Goal: Transaction & Acquisition: Subscribe to service/newsletter

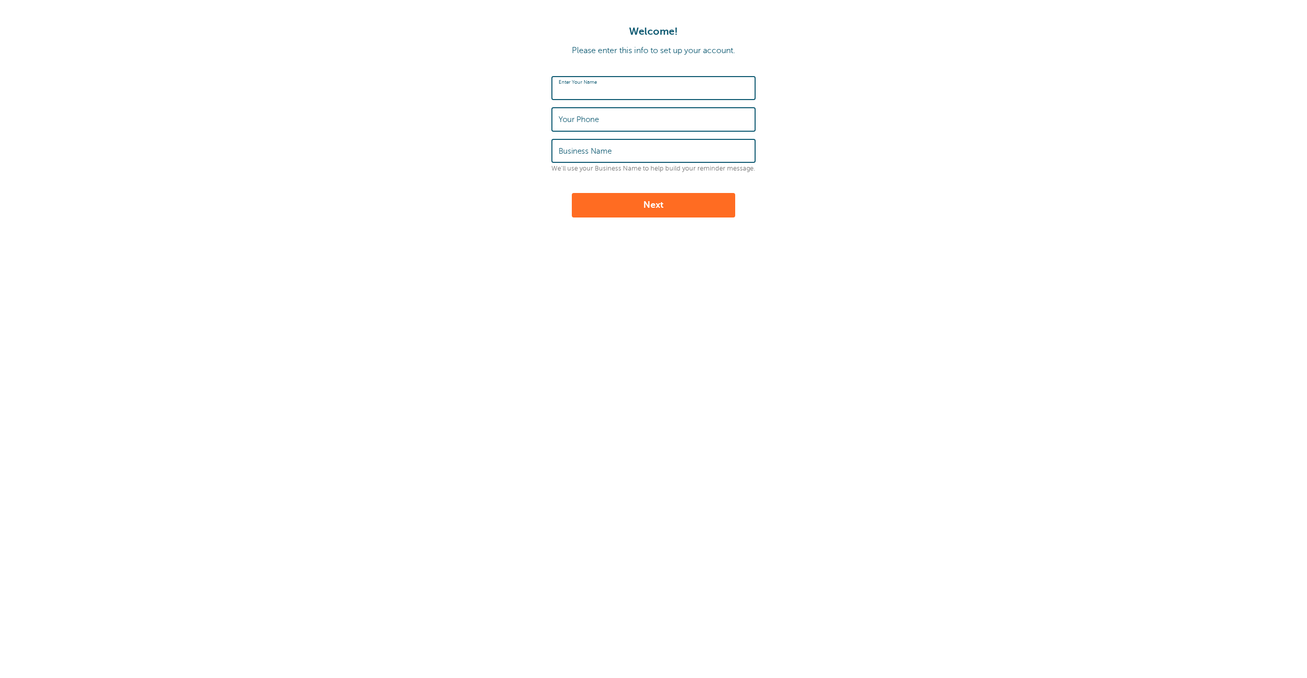
click at [633, 92] on input "Enter Your Name" at bounding box center [653, 88] width 190 height 22
type input "Jonathan Zacks"
type input "9174553539"
type input "GoReminders"
click at [626, 209] on button "Next" at bounding box center [653, 205] width 163 height 24
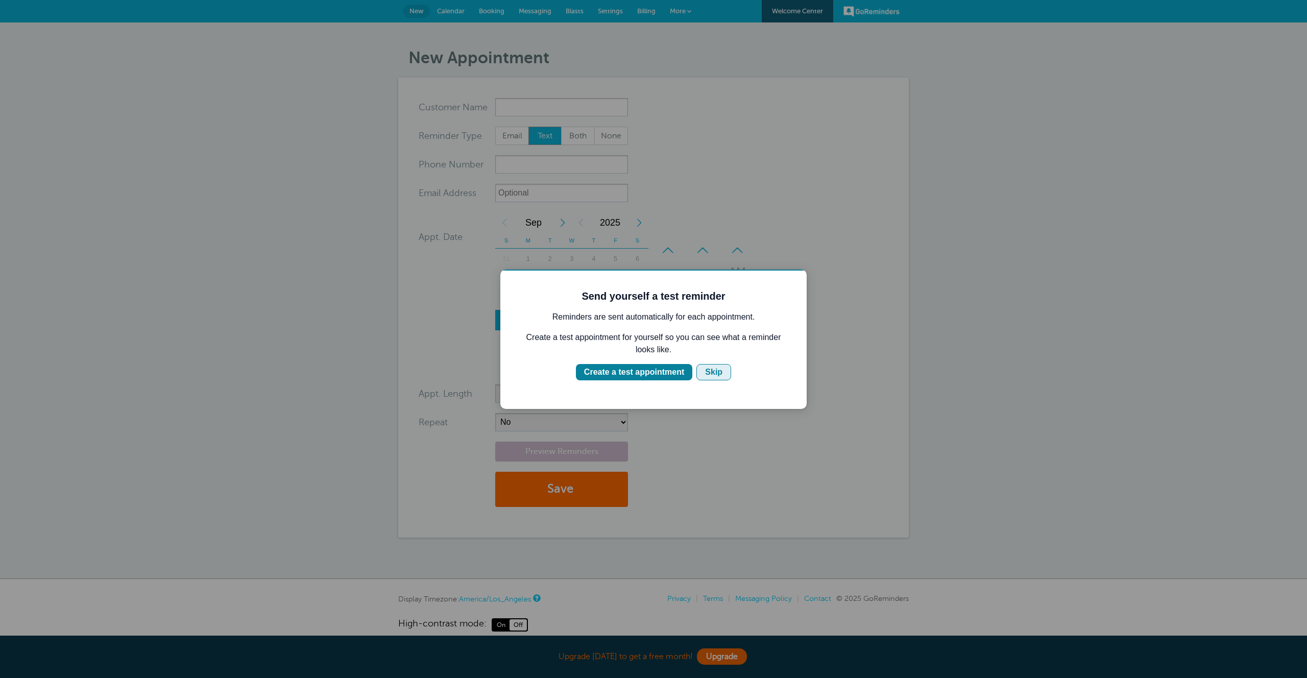
click at [707, 369] on div "Skip" at bounding box center [713, 372] width 17 height 12
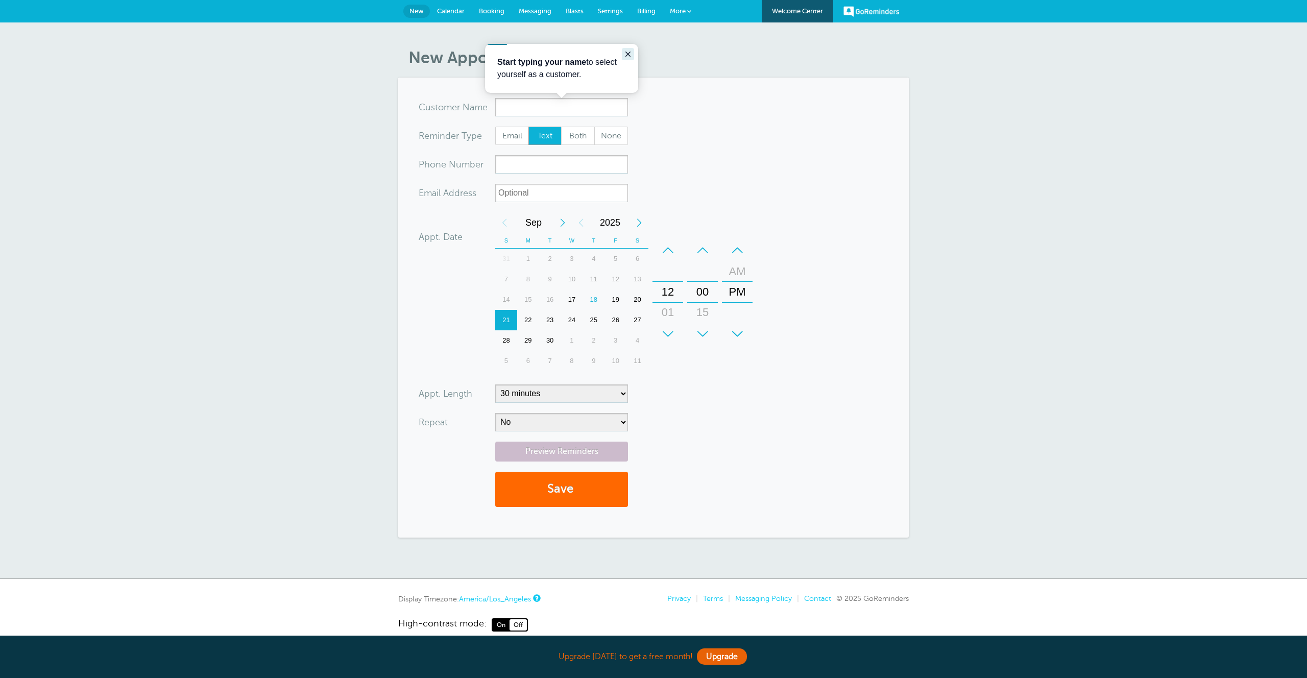
click at [627, 54] on icon "Close guide" at bounding box center [627, 54] width 5 height 5
click at [645, 16] on link "Billing" at bounding box center [646, 11] width 33 height 22
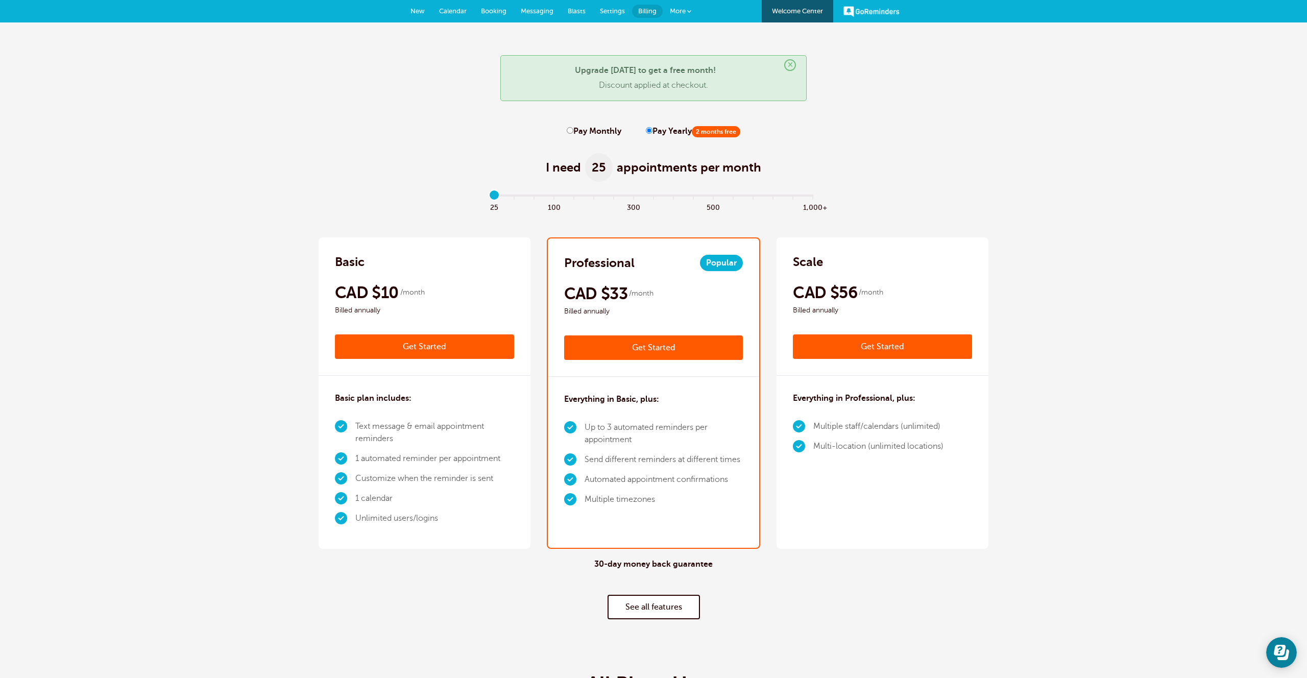
click at [407, 348] on link "Get Started" at bounding box center [424, 346] width 179 height 24
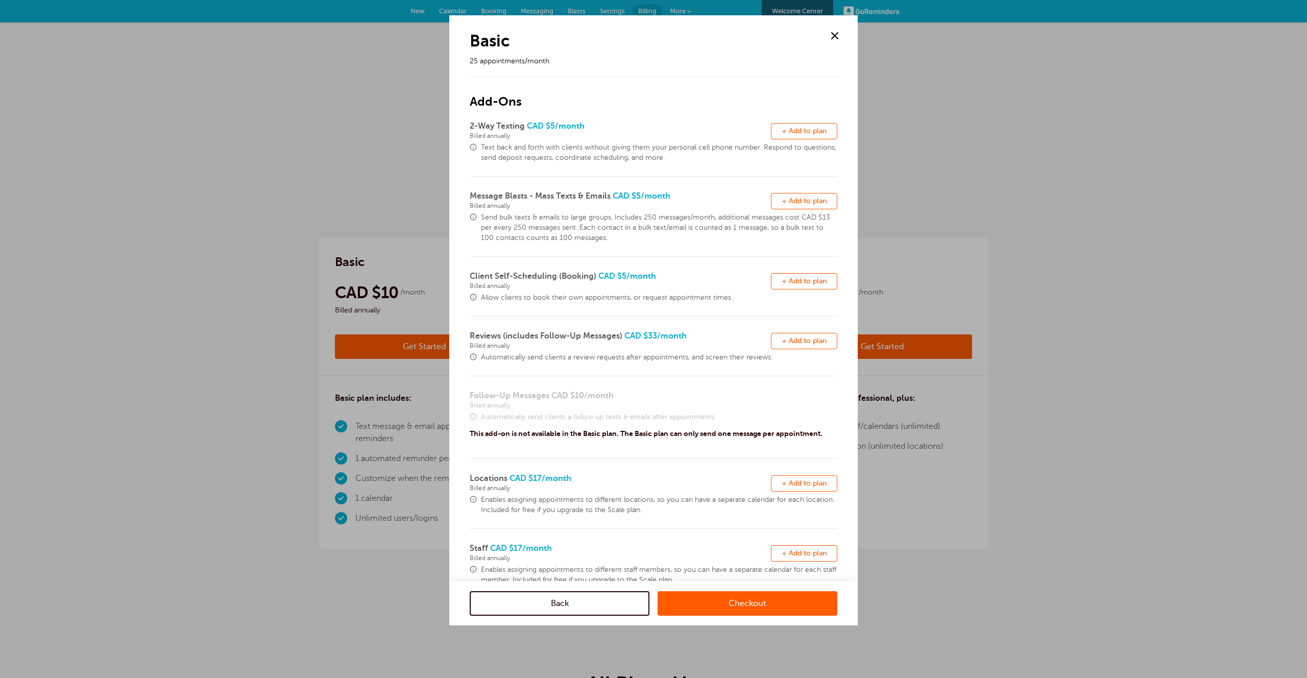
click at [730, 603] on link "Checkout" at bounding box center [747, 603] width 180 height 24
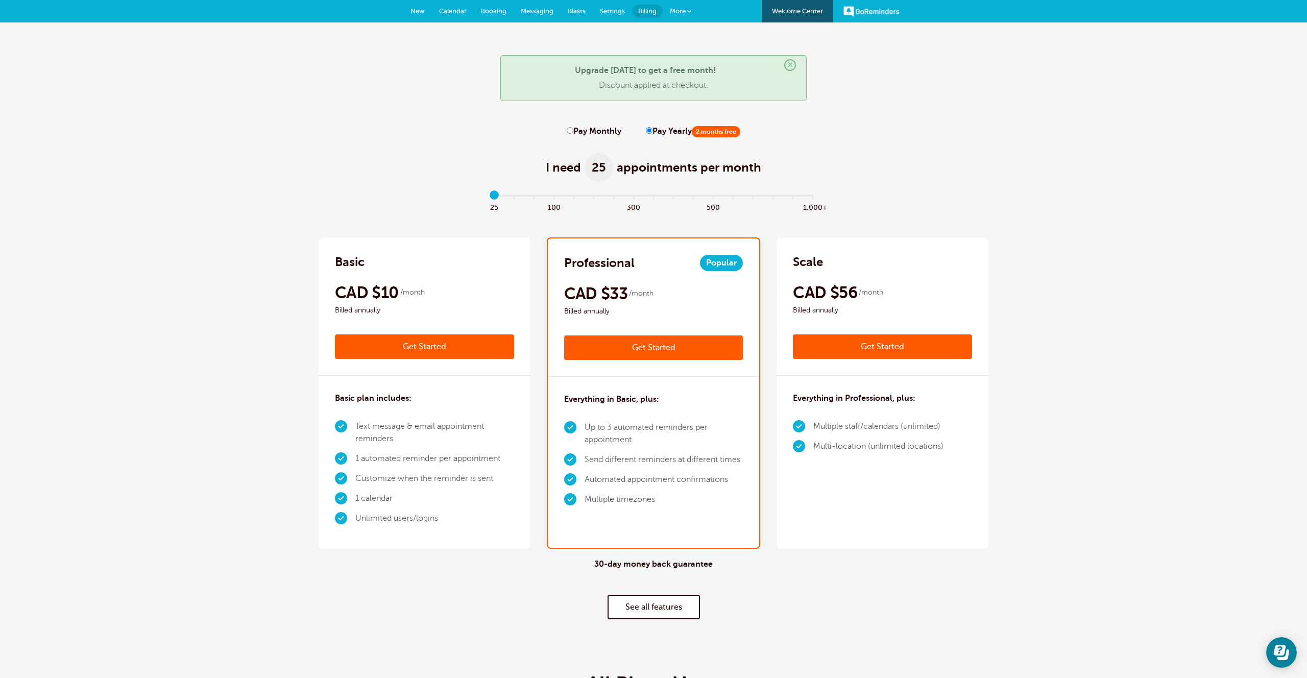
click at [621, 347] on link "Get Started" at bounding box center [653, 347] width 179 height 24
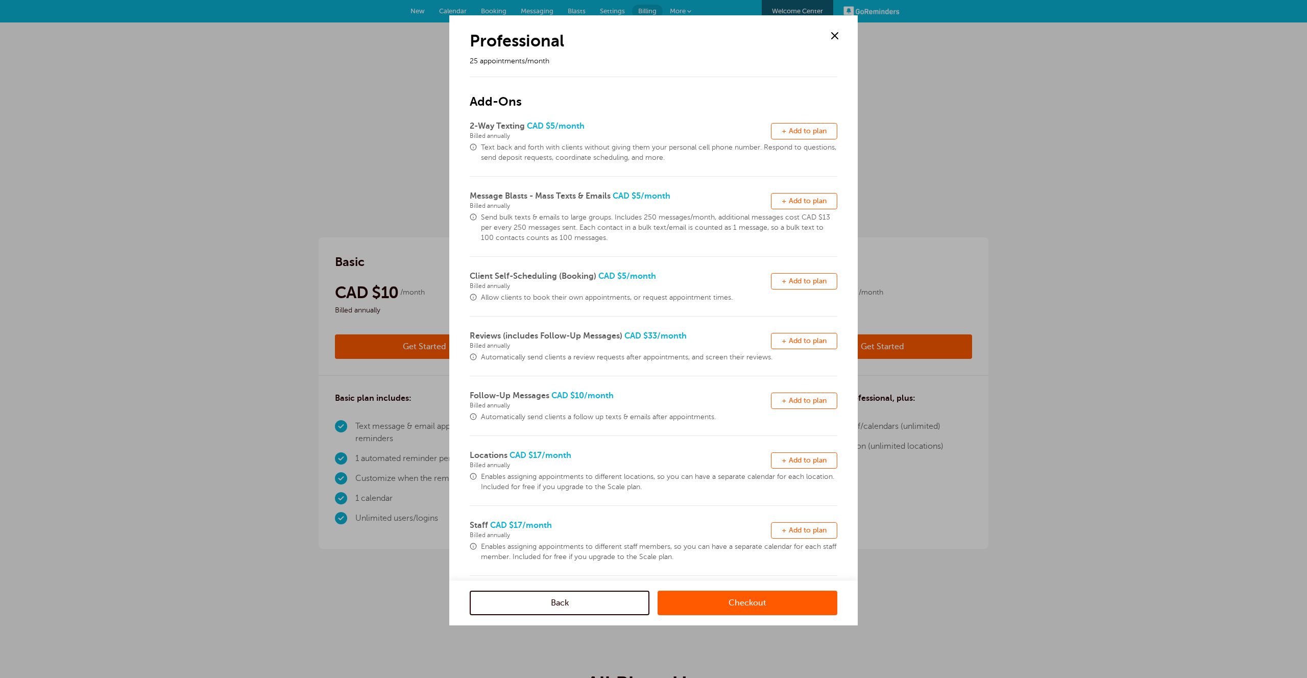
click at [748, 598] on link "Checkout" at bounding box center [747, 603] width 180 height 24
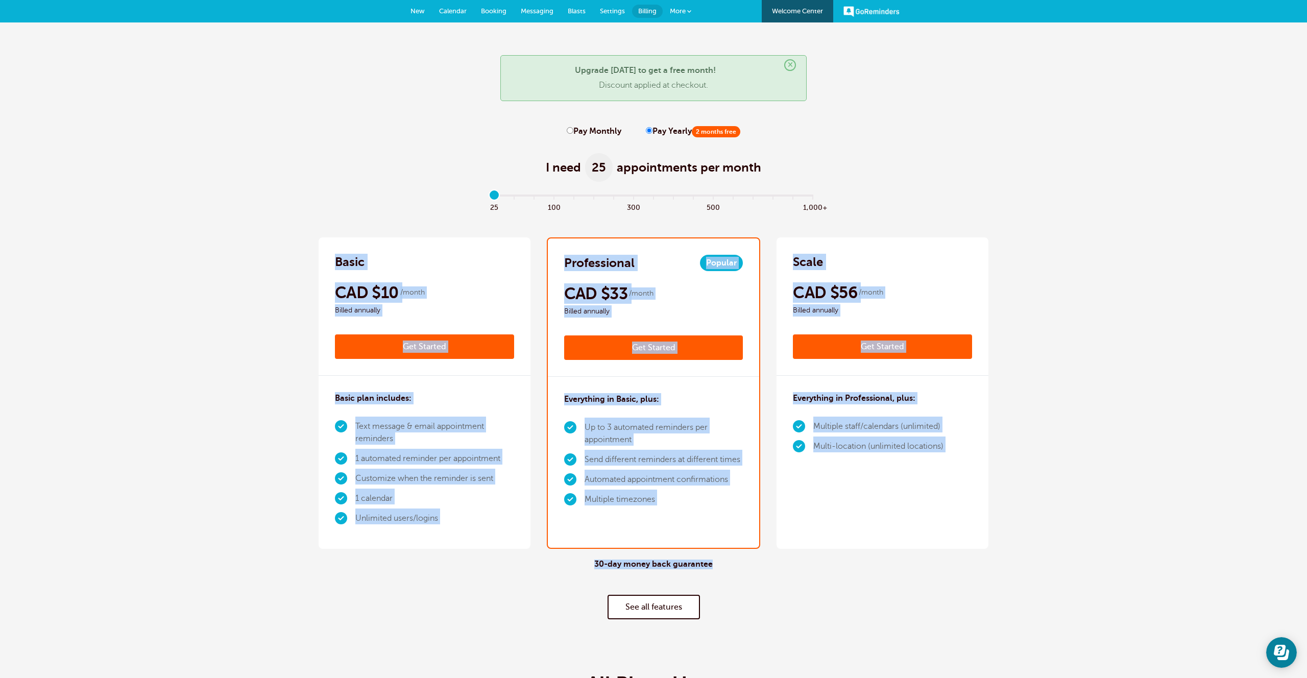
drag, startPoint x: 325, startPoint y: 262, endPoint x: 928, endPoint y: 568, distance: 676.5
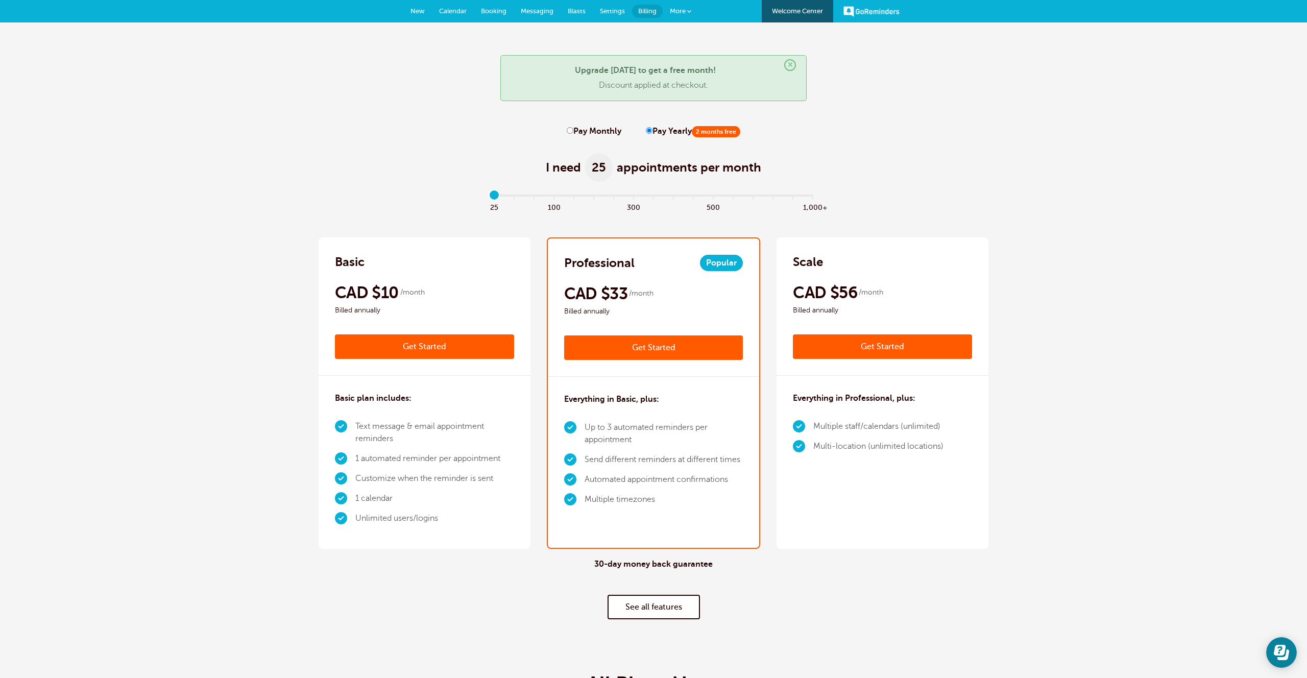
click at [344, 156] on div "I need 25 appointments per month" at bounding box center [653, 162] width 670 height 50
drag, startPoint x: 334, startPoint y: 294, endPoint x: 388, endPoint y: 292, distance: 54.1
click at [388, 292] on span "CAD $10" at bounding box center [367, 292] width 64 height 20
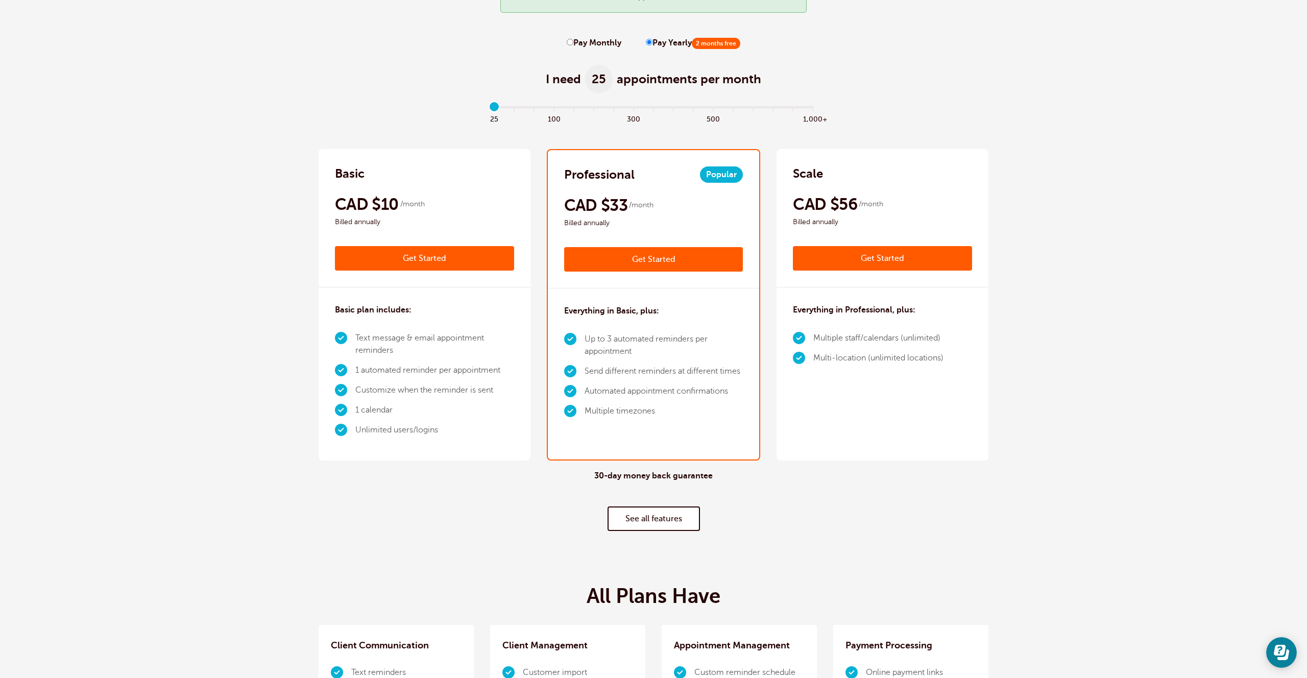
scroll to position [94, 0]
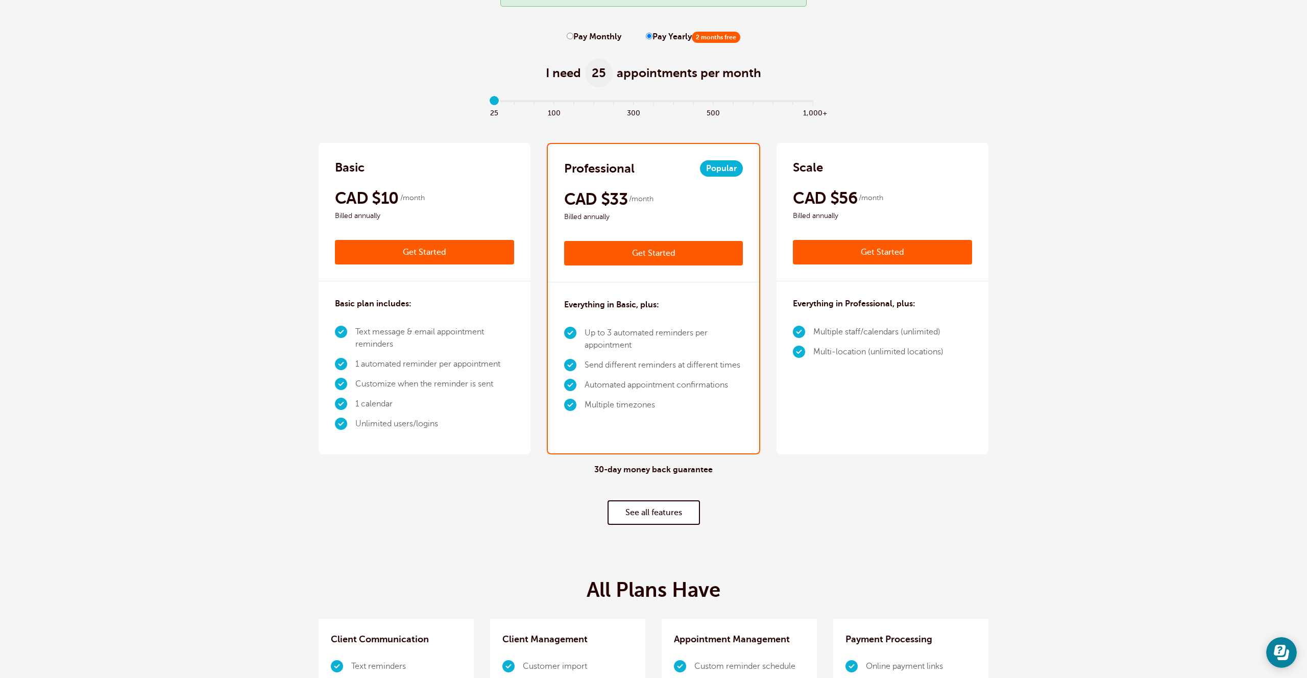
click at [633, 246] on link "Get Started" at bounding box center [653, 253] width 179 height 24
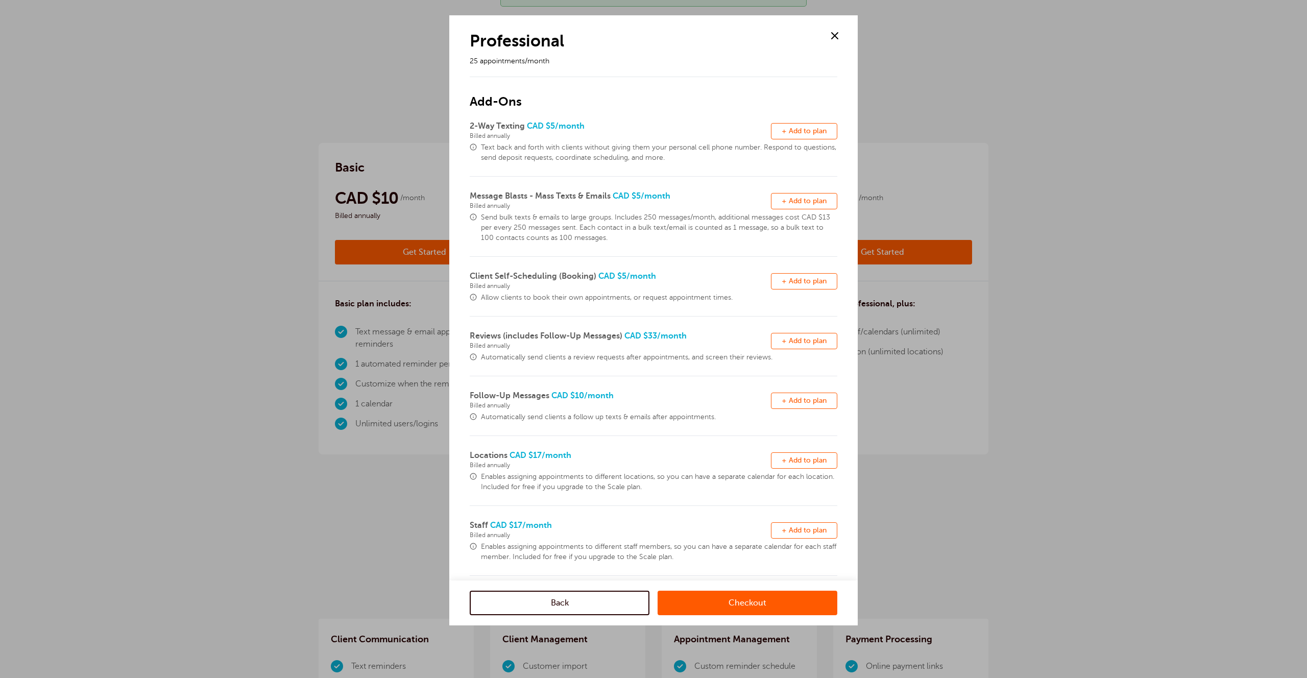
click at [715, 601] on link "Checkout" at bounding box center [747, 603] width 180 height 24
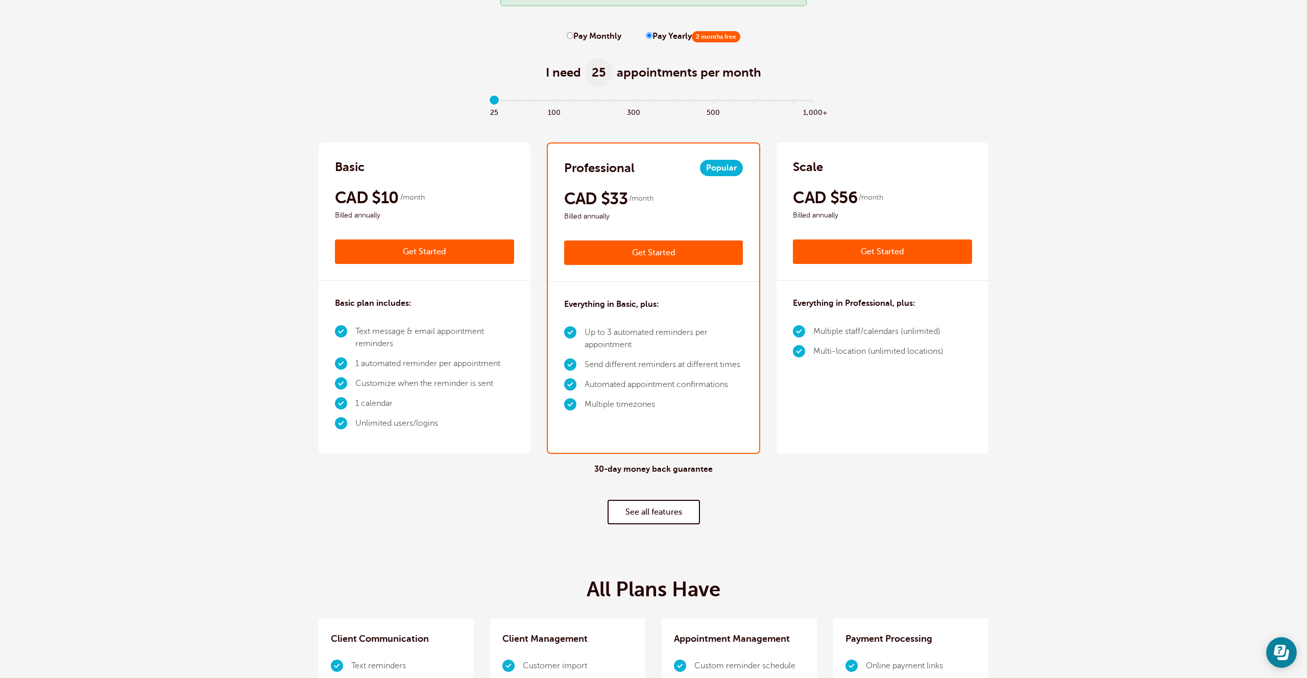
scroll to position [94, 0]
click at [663, 256] on link "Get Started" at bounding box center [653, 253] width 179 height 24
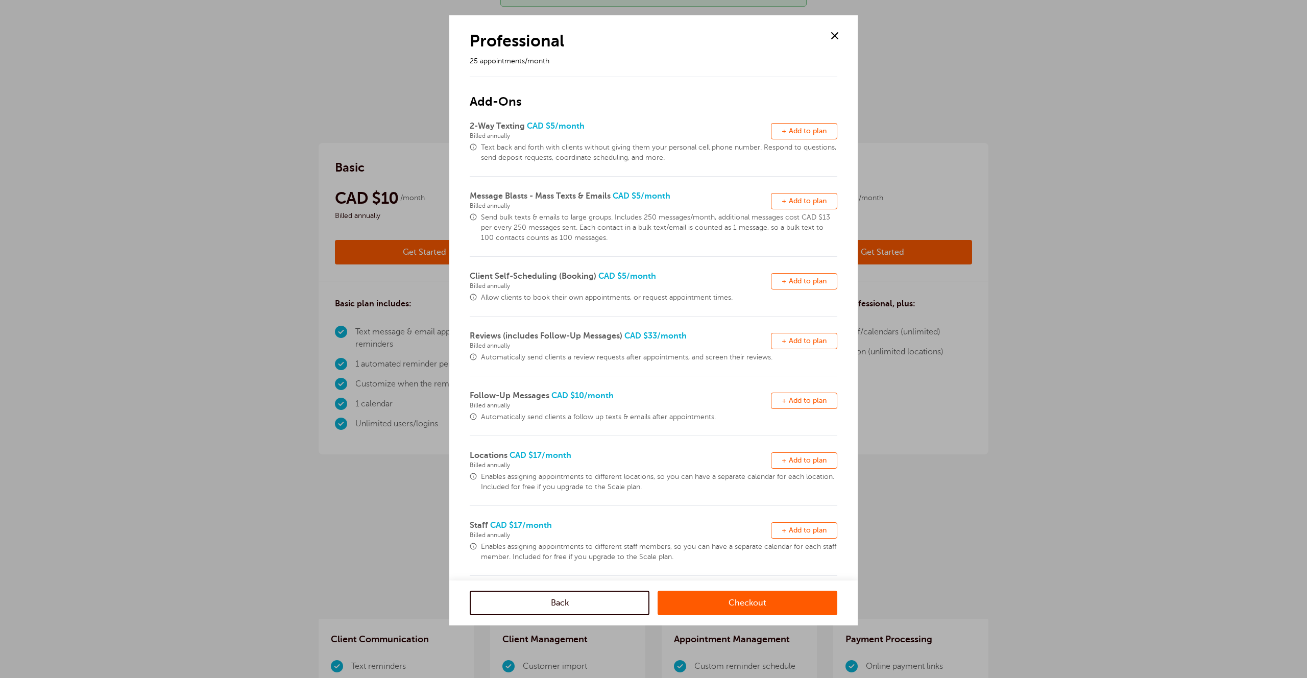
click at [788, 283] on span "+ Add to plan" at bounding box center [803, 281] width 45 height 8
click at [802, 401] on span "+ Add to plan" at bounding box center [803, 401] width 45 height 8
click at [769, 597] on link "Checkout" at bounding box center [747, 603] width 180 height 24
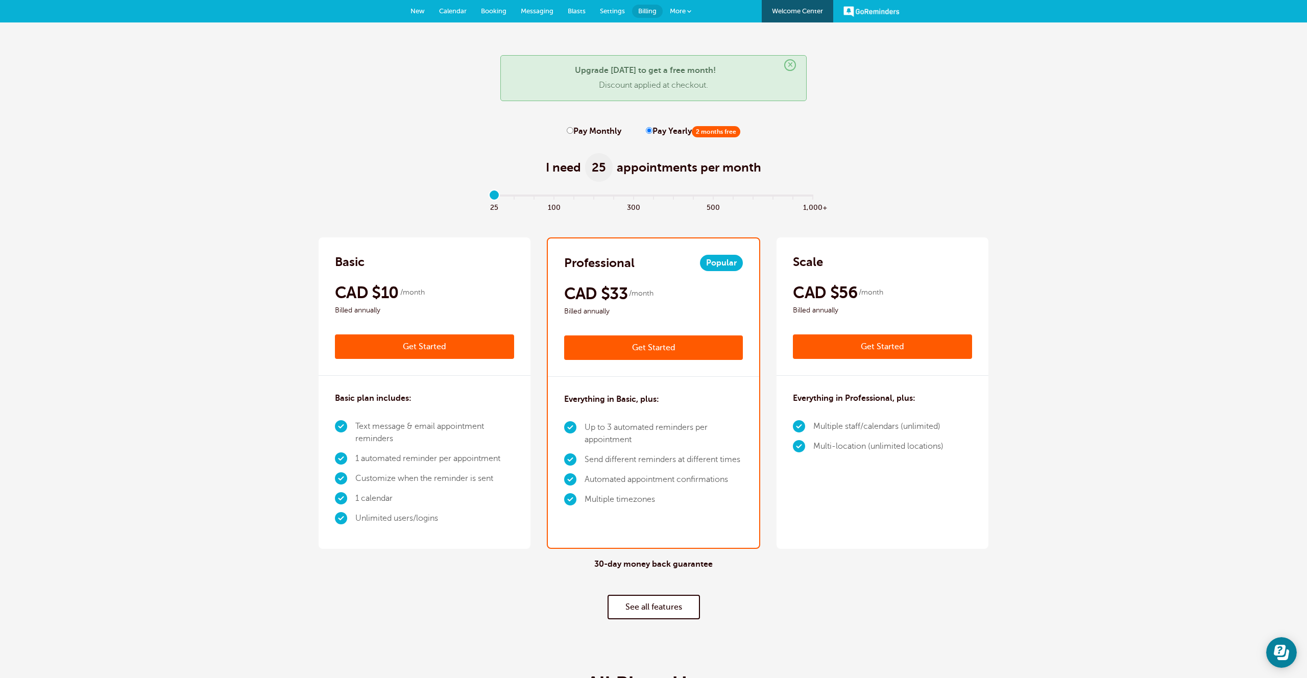
click at [605, 132] on label "Pay Monthly" at bounding box center [594, 132] width 55 height 10
click at [573, 132] on input "Pay Monthly" at bounding box center [570, 130] width 7 height 7
radio input "true"
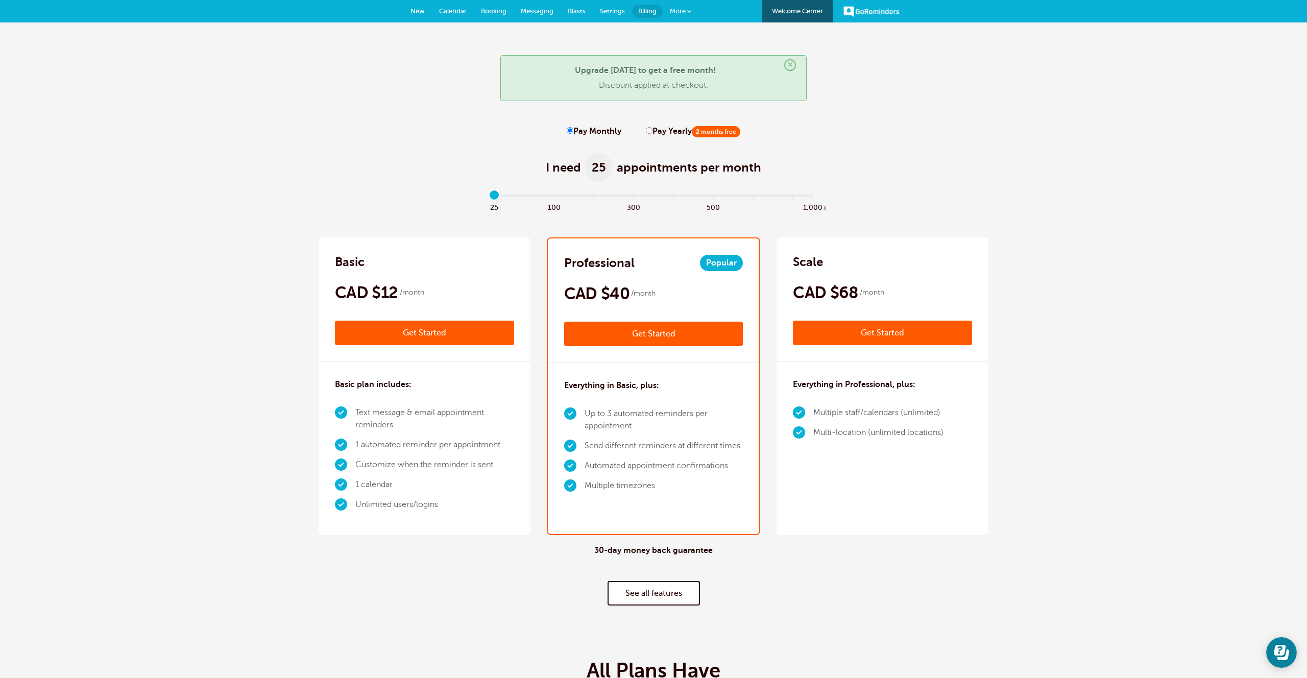
click at [652, 334] on link "Get Started" at bounding box center [653, 334] width 179 height 24
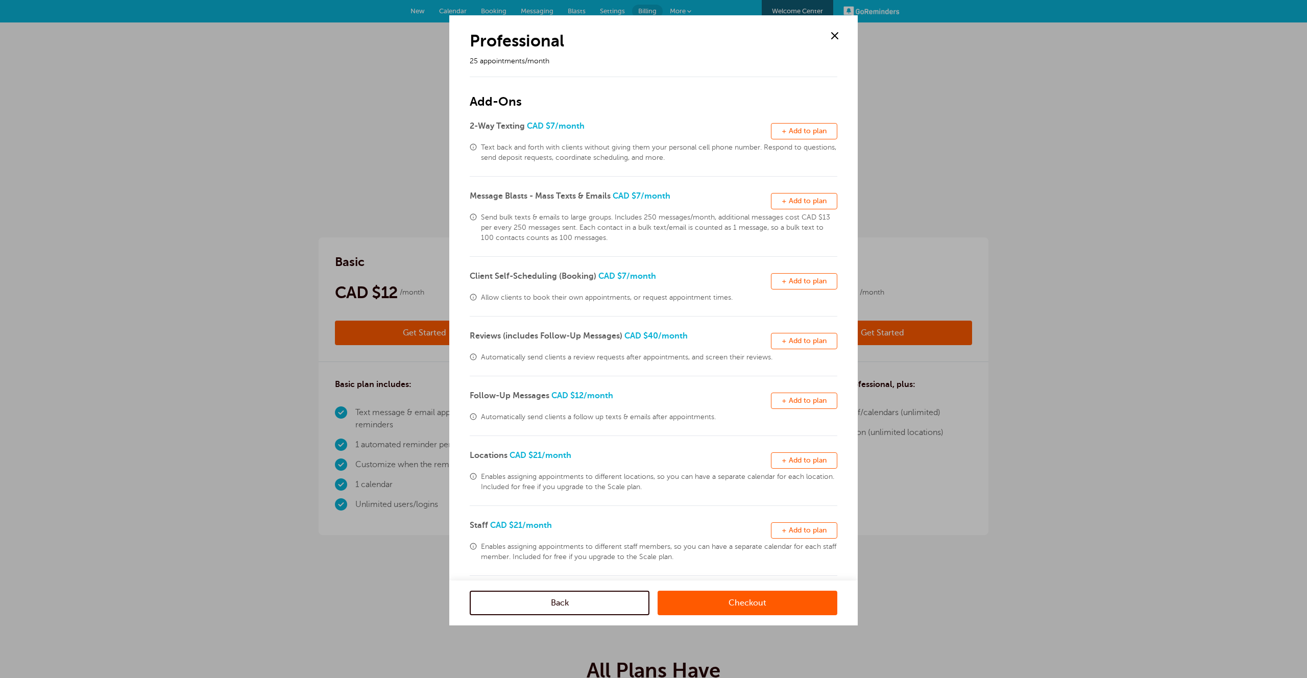
drag, startPoint x: 316, startPoint y: 206, endPoint x: 333, endPoint y: 376, distance: 170.7
click at [316, 207] on div at bounding box center [653, 339] width 1307 height 678
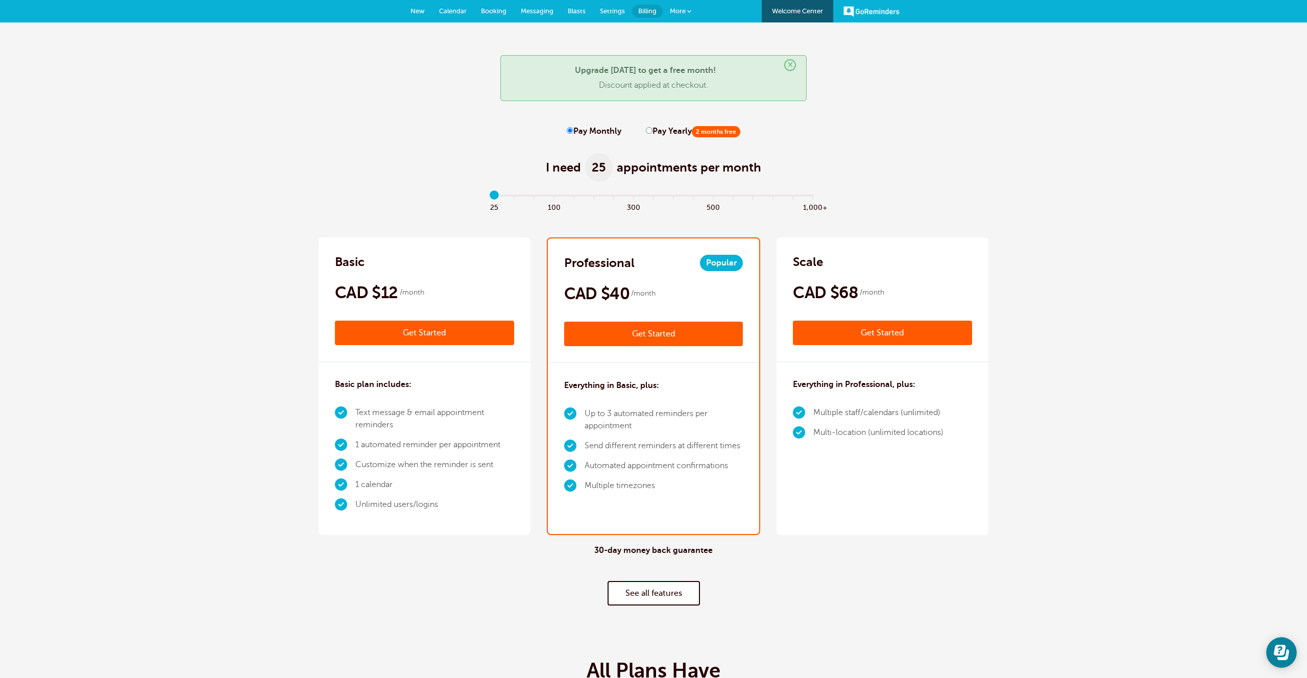
click at [386, 328] on link "Get Started" at bounding box center [424, 333] width 179 height 24
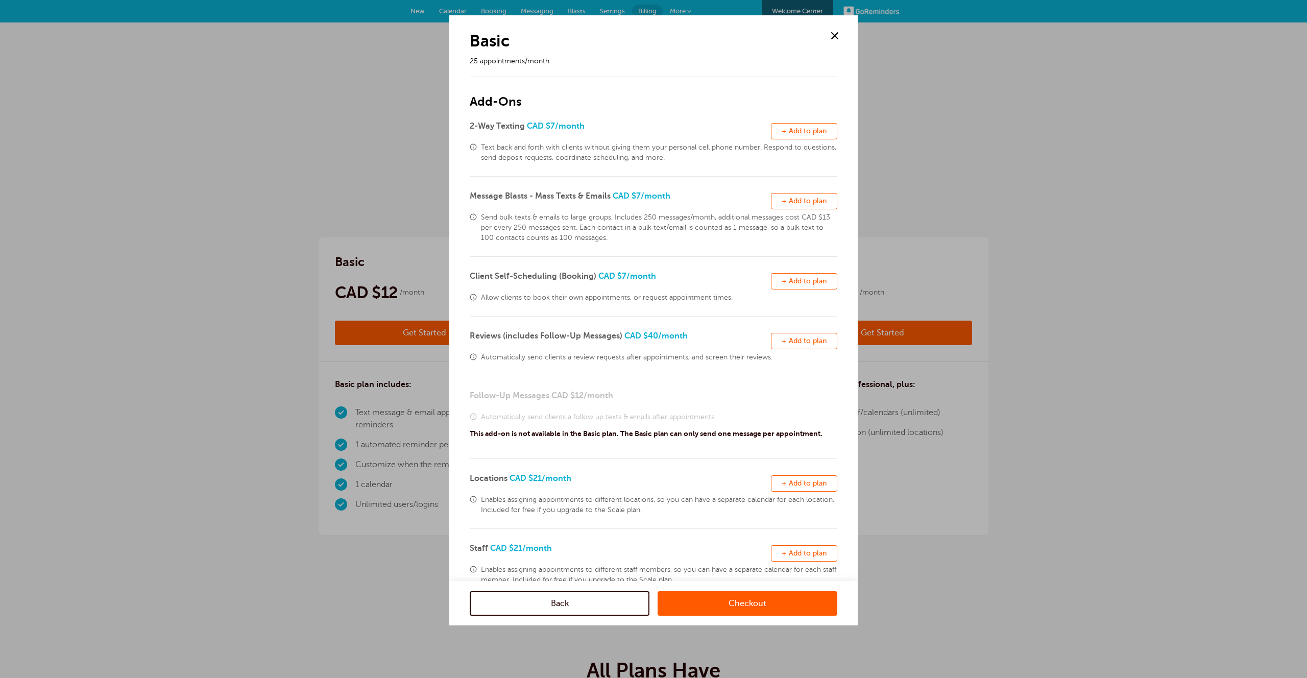
click at [813, 342] on span "+ Add to plan" at bounding box center [803, 341] width 45 height 8
click at [273, 367] on div at bounding box center [653, 339] width 1307 height 678
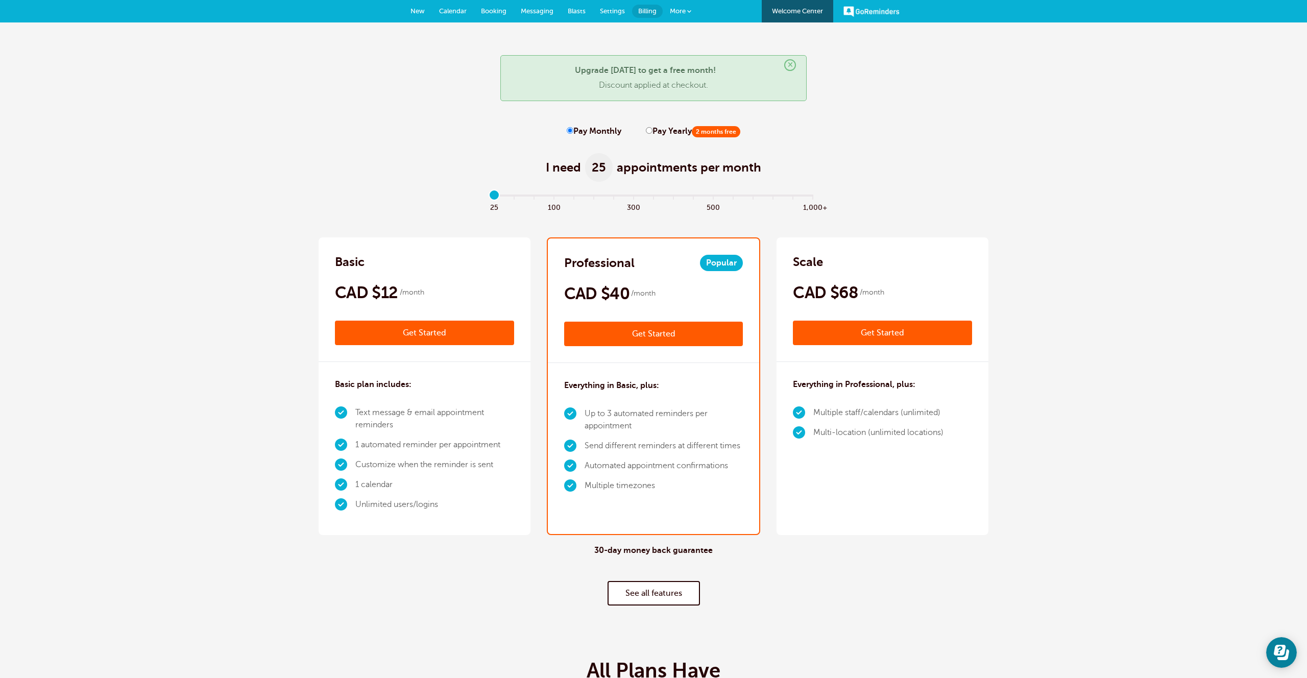
click at [434, 333] on link "Get Started" at bounding box center [424, 333] width 179 height 24
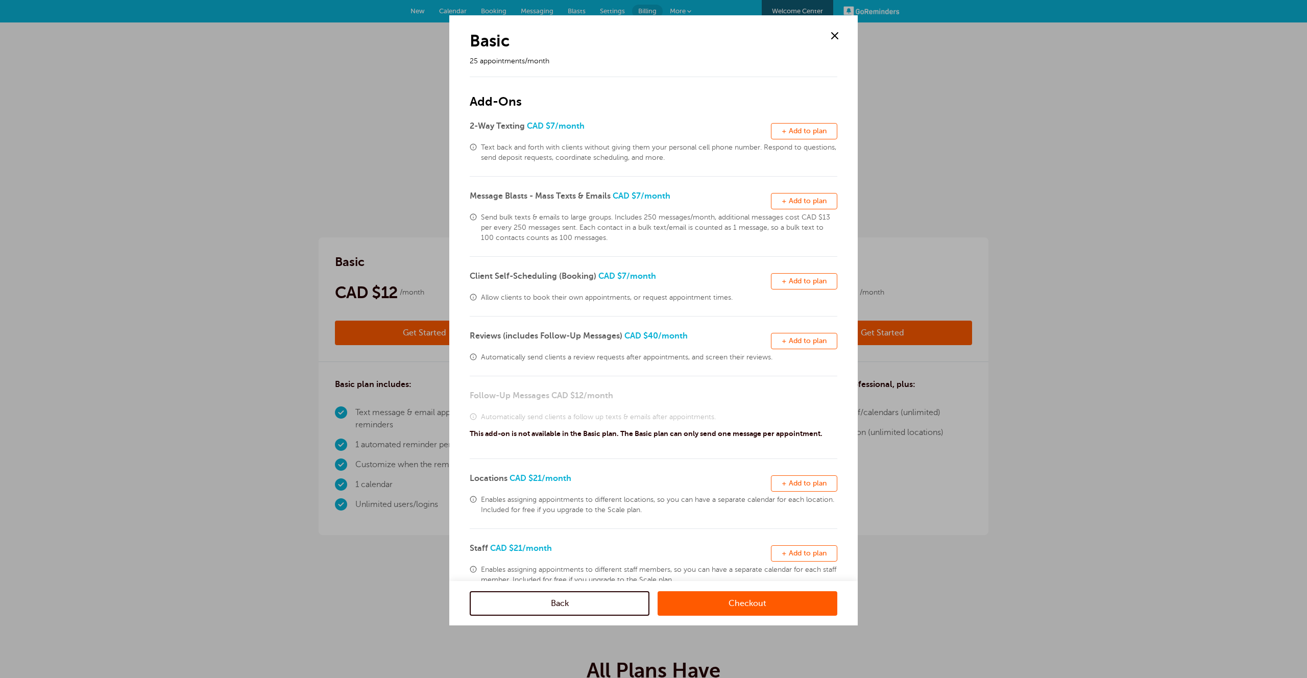
click at [813, 337] on span "+ Add to plan" at bounding box center [803, 341] width 45 height 8
click at [733, 598] on link "Checkout" at bounding box center [747, 603] width 180 height 24
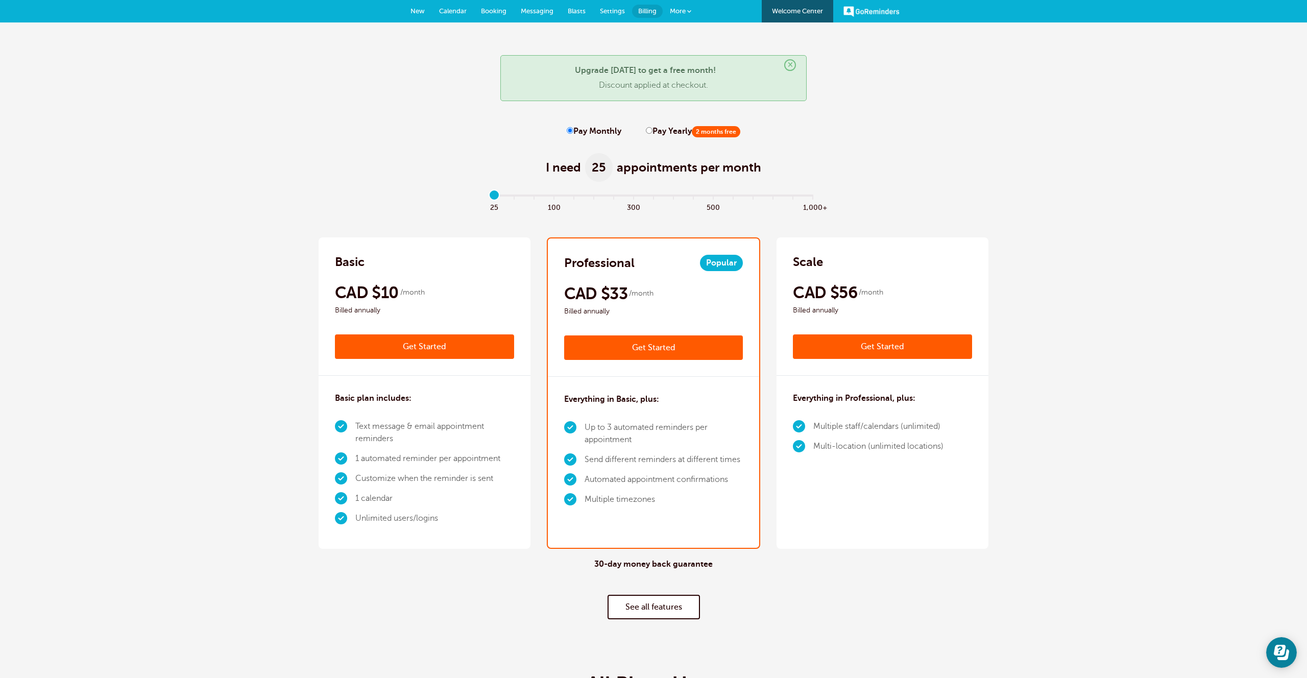
click at [615, 69] on strong "Upgrade [DATE] to get a free month!" at bounding box center [645, 70] width 141 height 9
drag, startPoint x: 995, startPoint y: 163, endPoint x: 1074, endPoint y: 105, distance: 98.5
